Goal: Browse casually: Explore the website without a specific task or goal

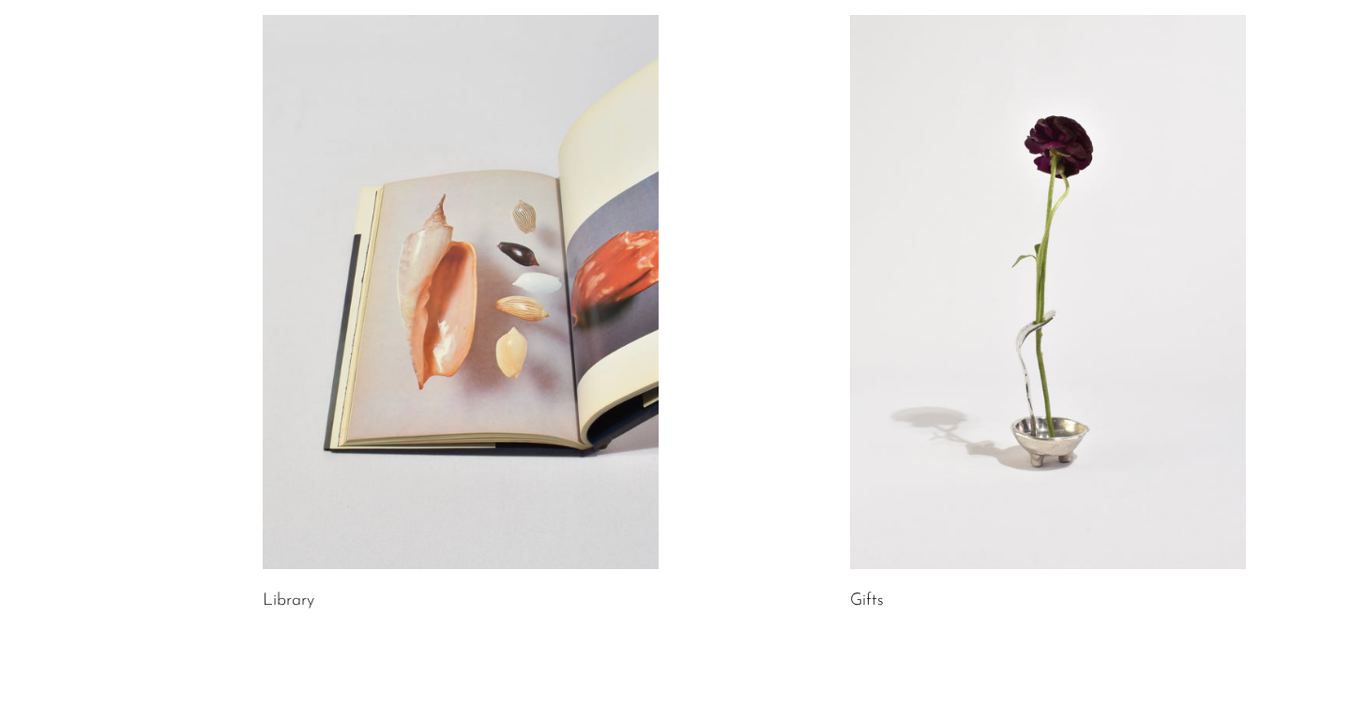
scroll to position [1117, 0]
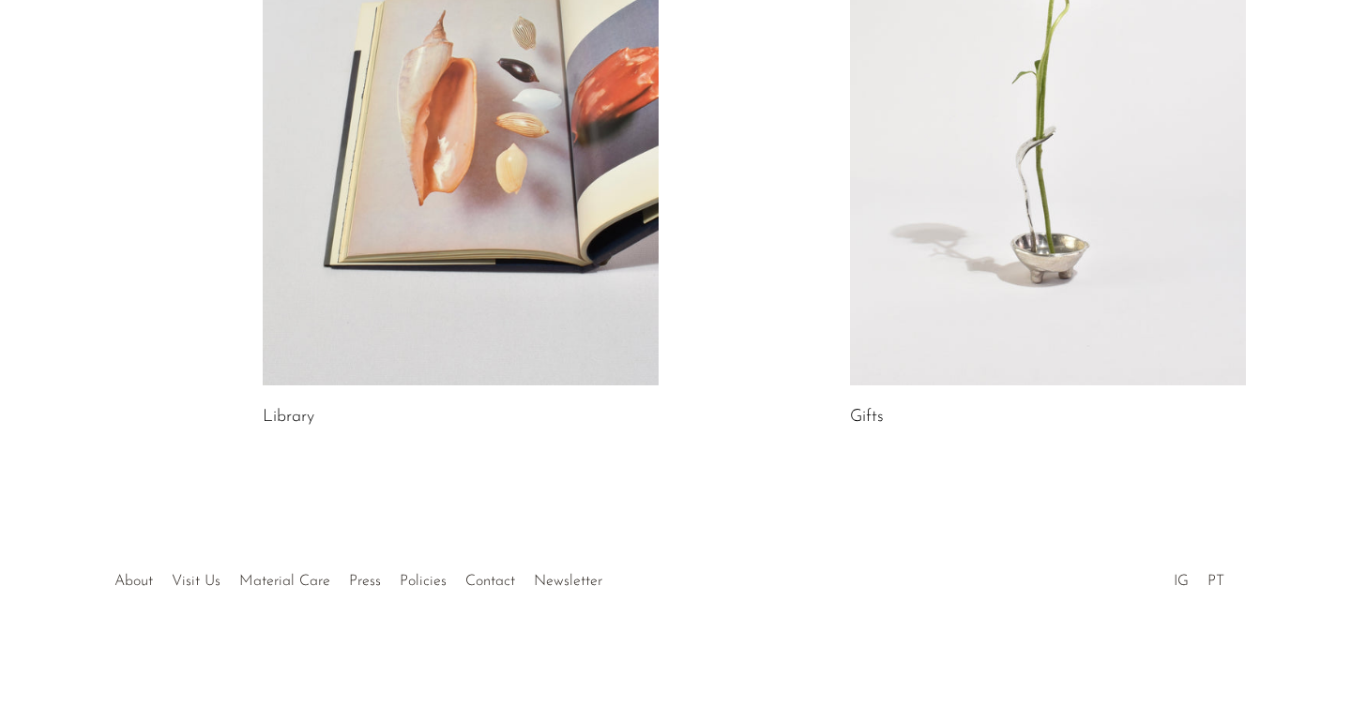
click at [274, 425] on link "Library" at bounding box center [289, 417] width 52 height 17
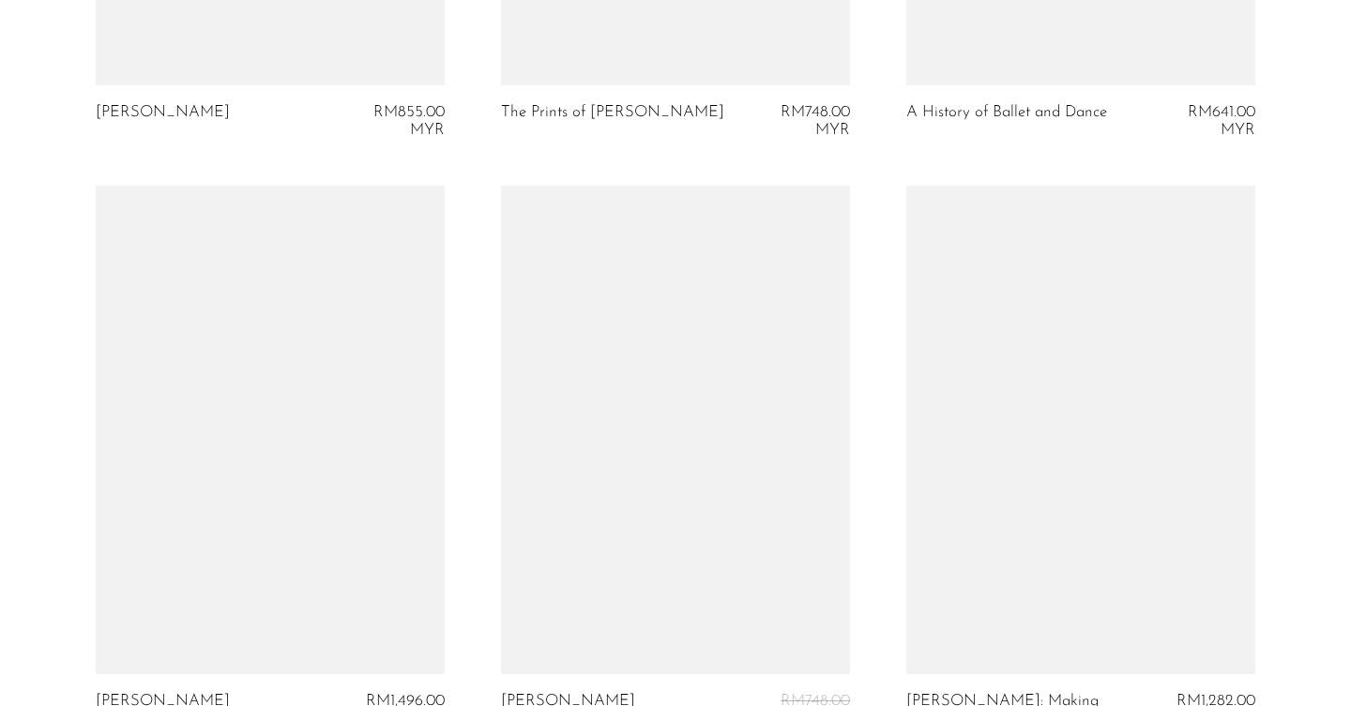
scroll to position [7007, 0]
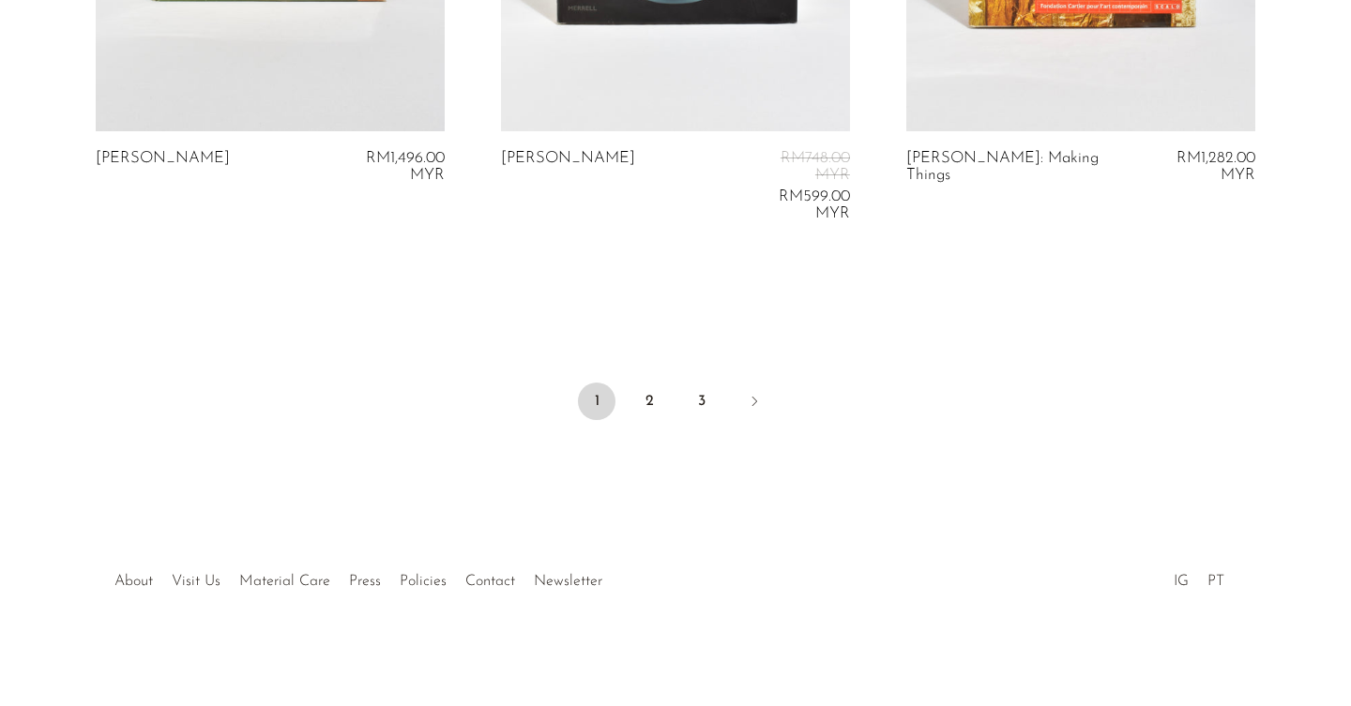
click at [497, 586] on div at bounding box center [675, 562] width 360 height 66
click at [497, 576] on div at bounding box center [675, 562] width 360 height 66
click at [1177, 585] on link "IG" at bounding box center [1181, 581] width 15 height 15
click at [1216, 582] on link "PT" at bounding box center [1215, 581] width 17 height 15
